Goal: Information Seeking & Learning: Find specific page/section

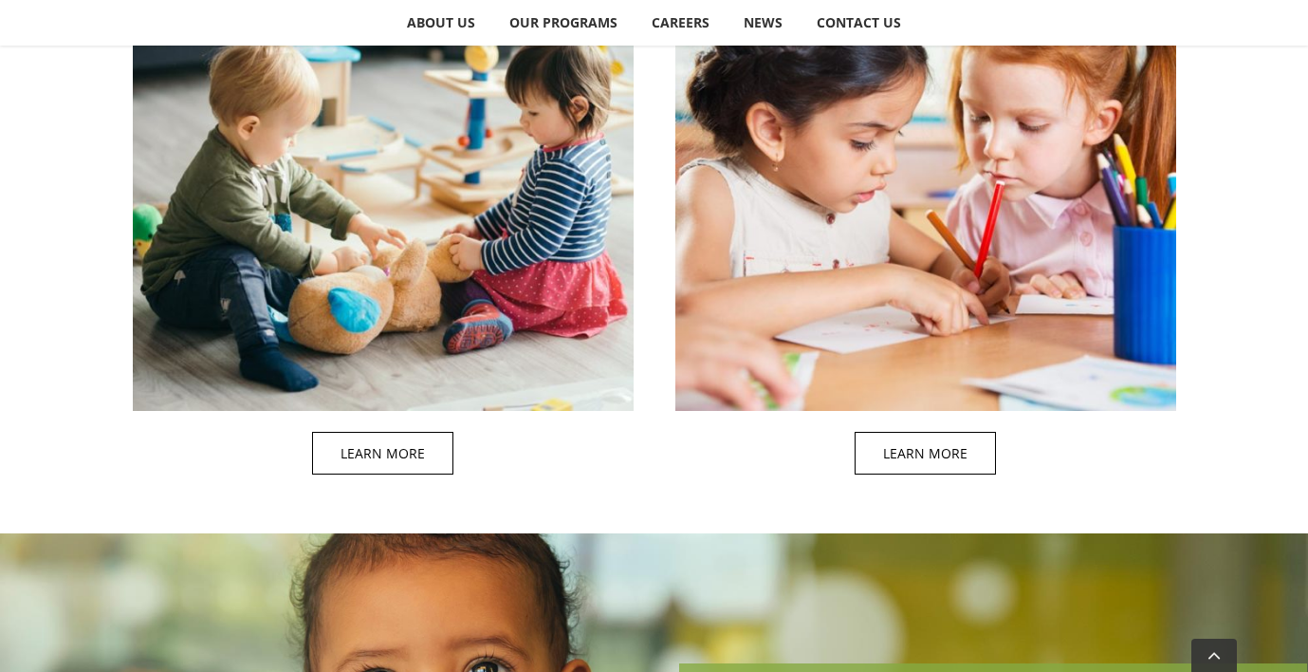
scroll to position [1923, 0]
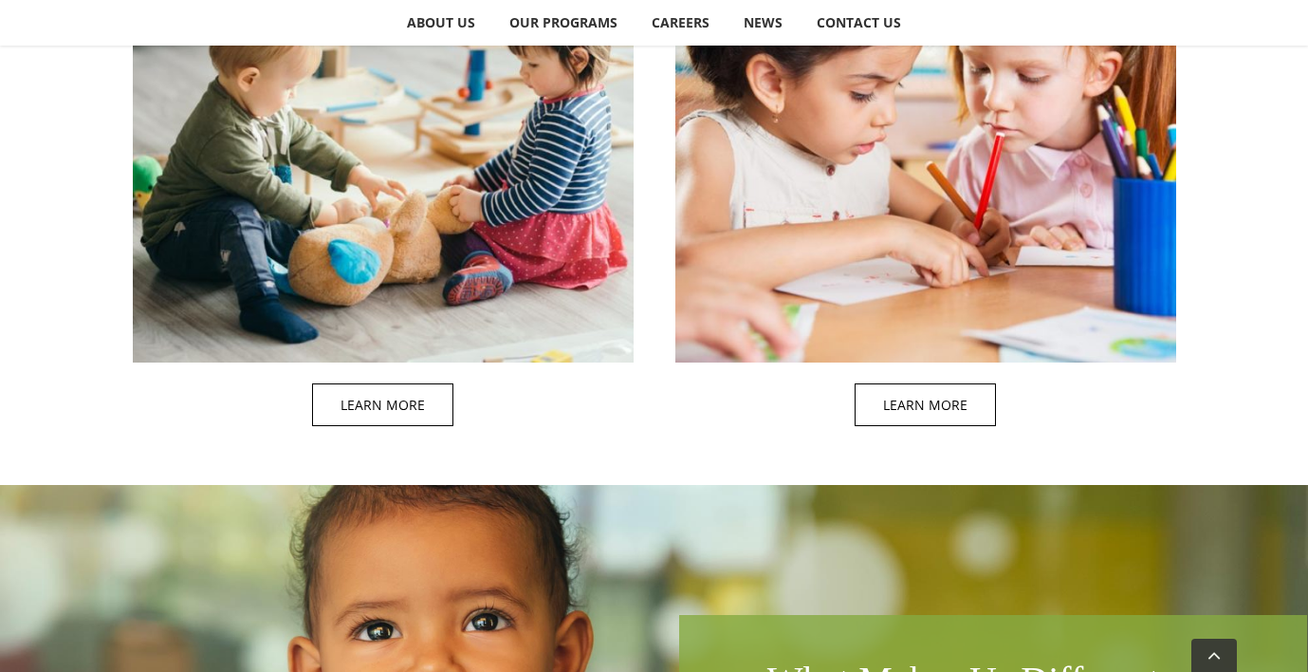
click at [387, 406] on span at bounding box center [403, 141] width 501 height 611
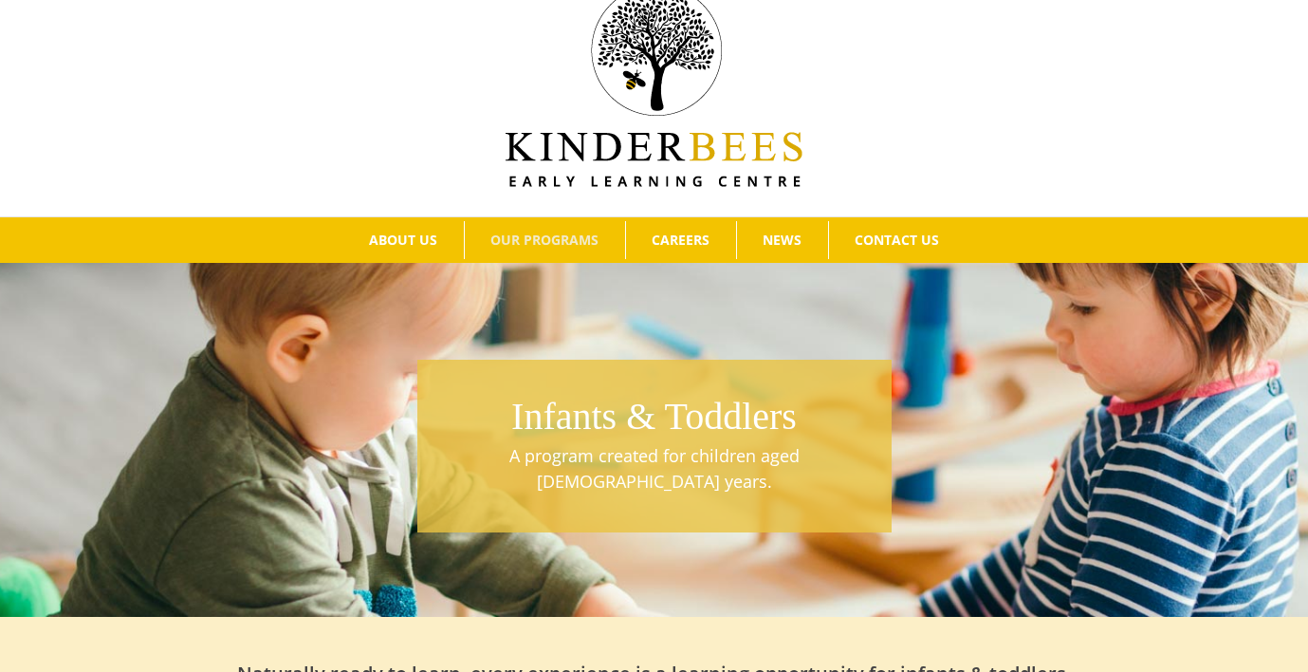
scroll to position [28, 0]
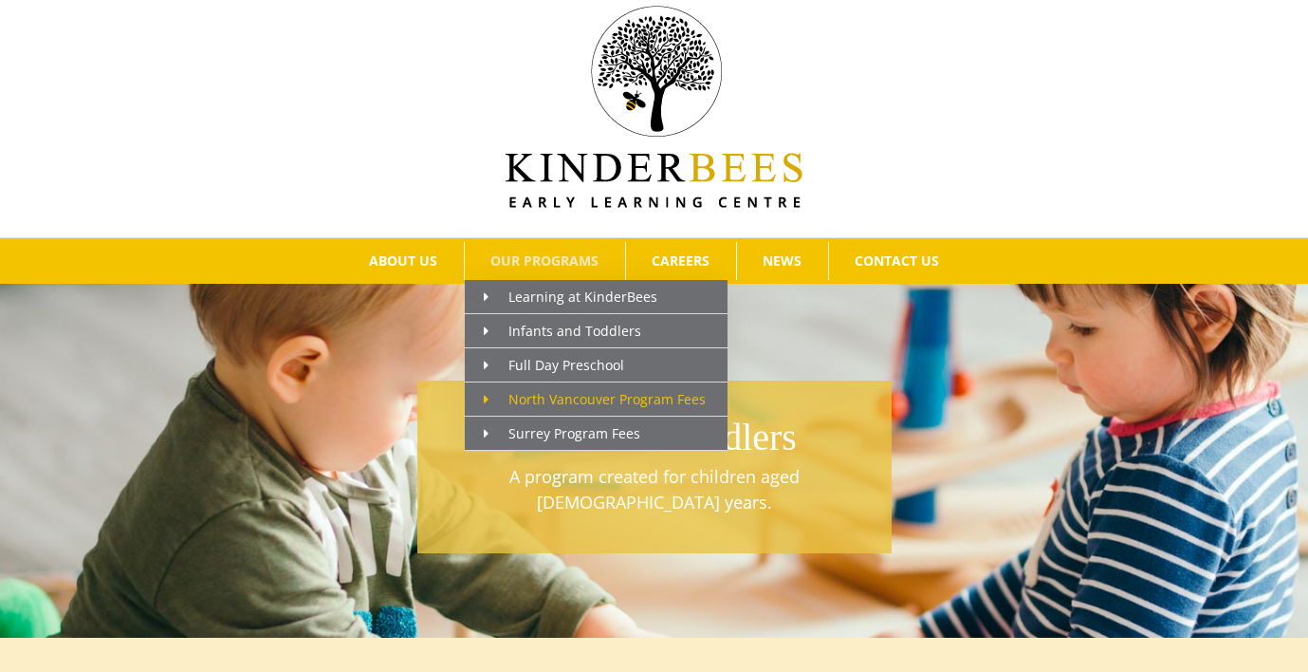
click at [578, 400] on span "North Vancouver Program Fees" at bounding box center [595, 399] width 222 height 18
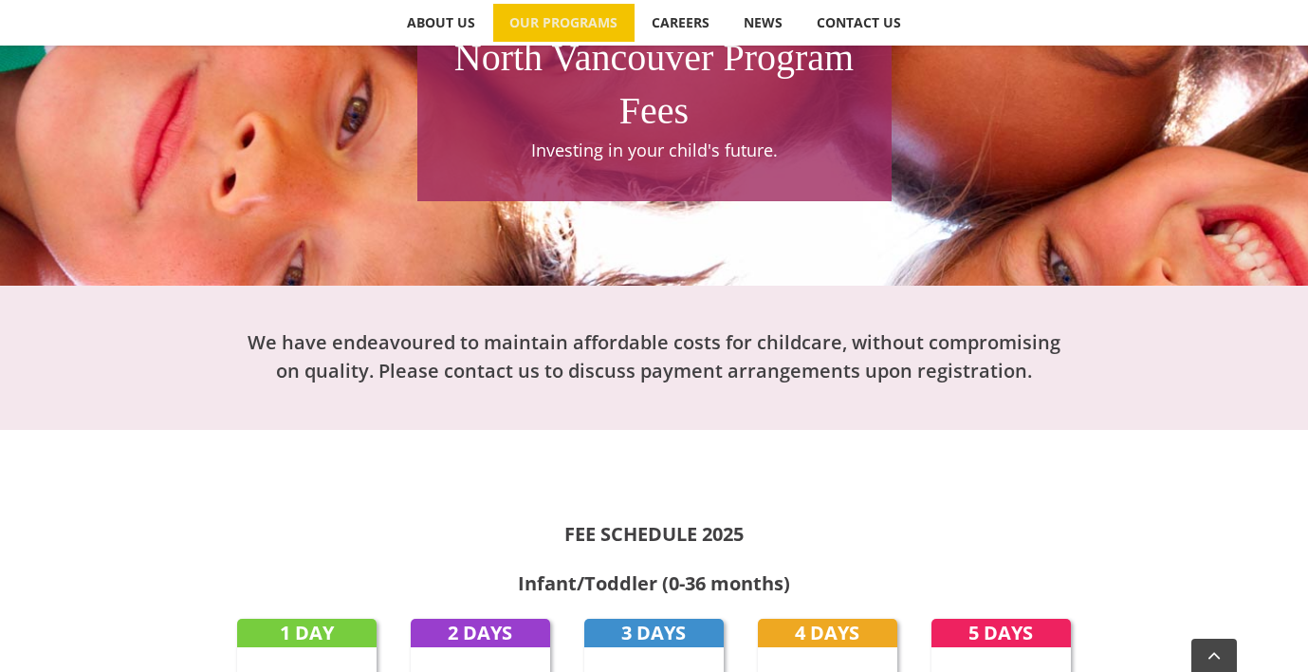
scroll to position [260, 0]
